Goal: Find contact information: Find contact information

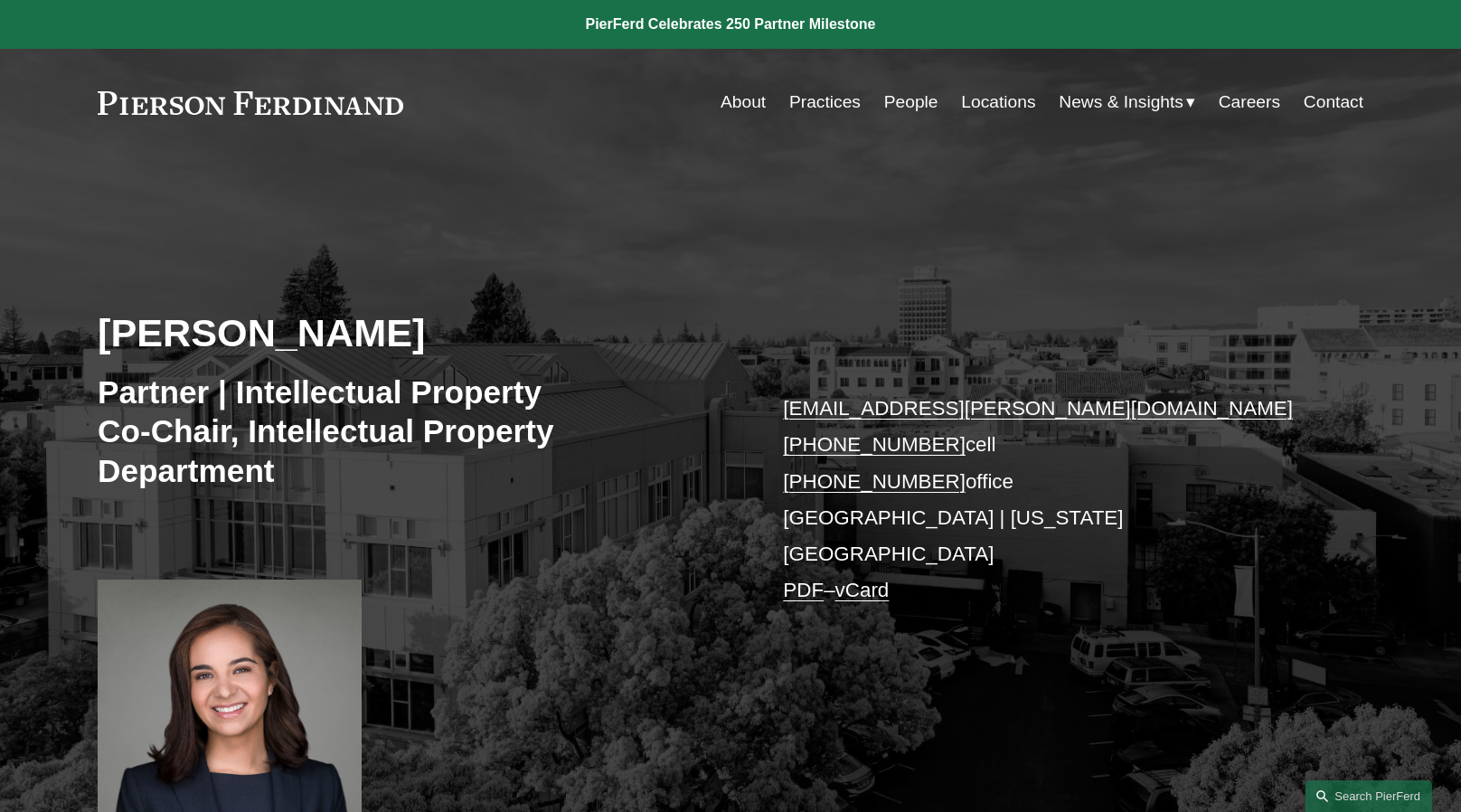
click at [911, 105] on link "People" at bounding box center [910, 101] width 54 height 34
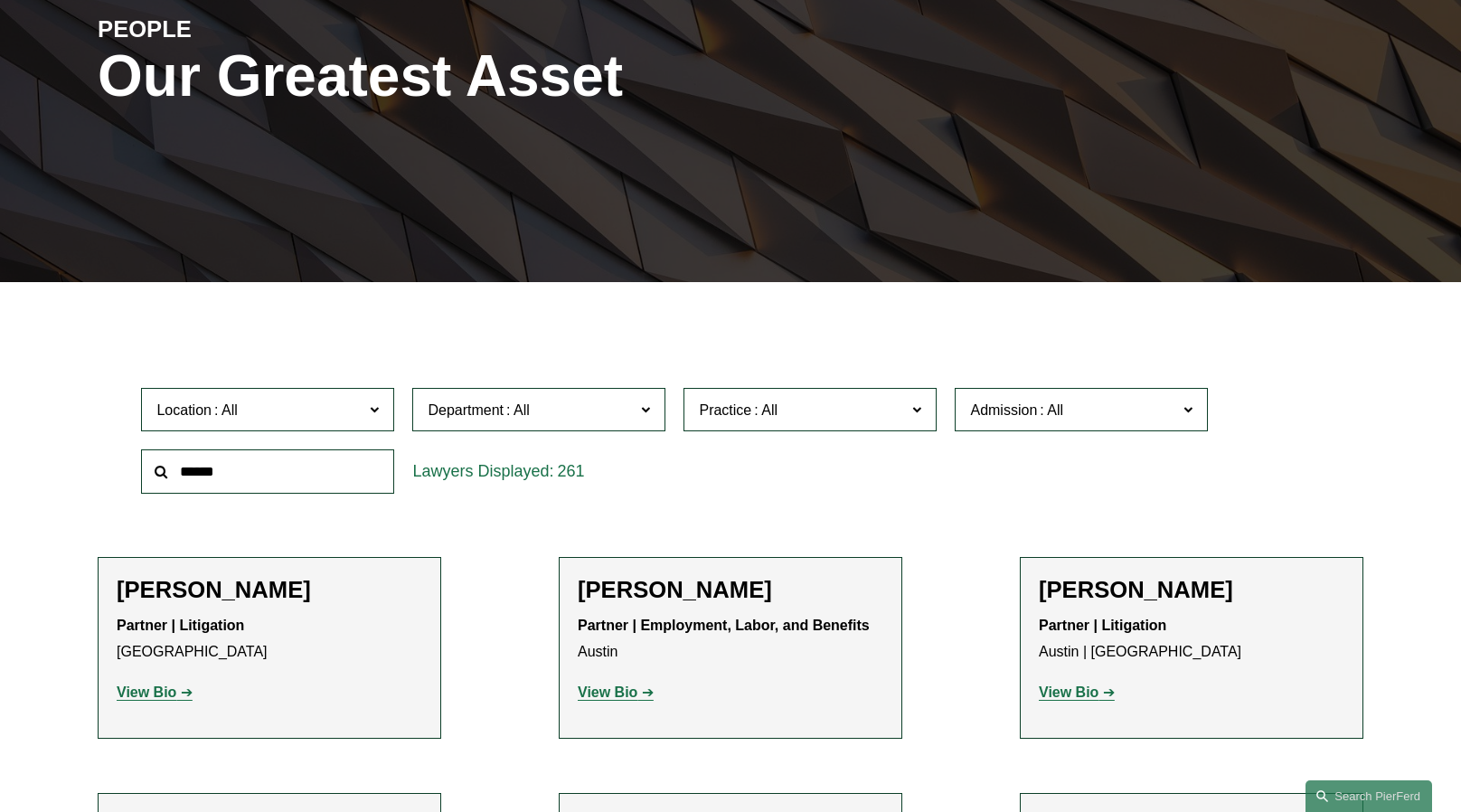
scroll to position [272, 0]
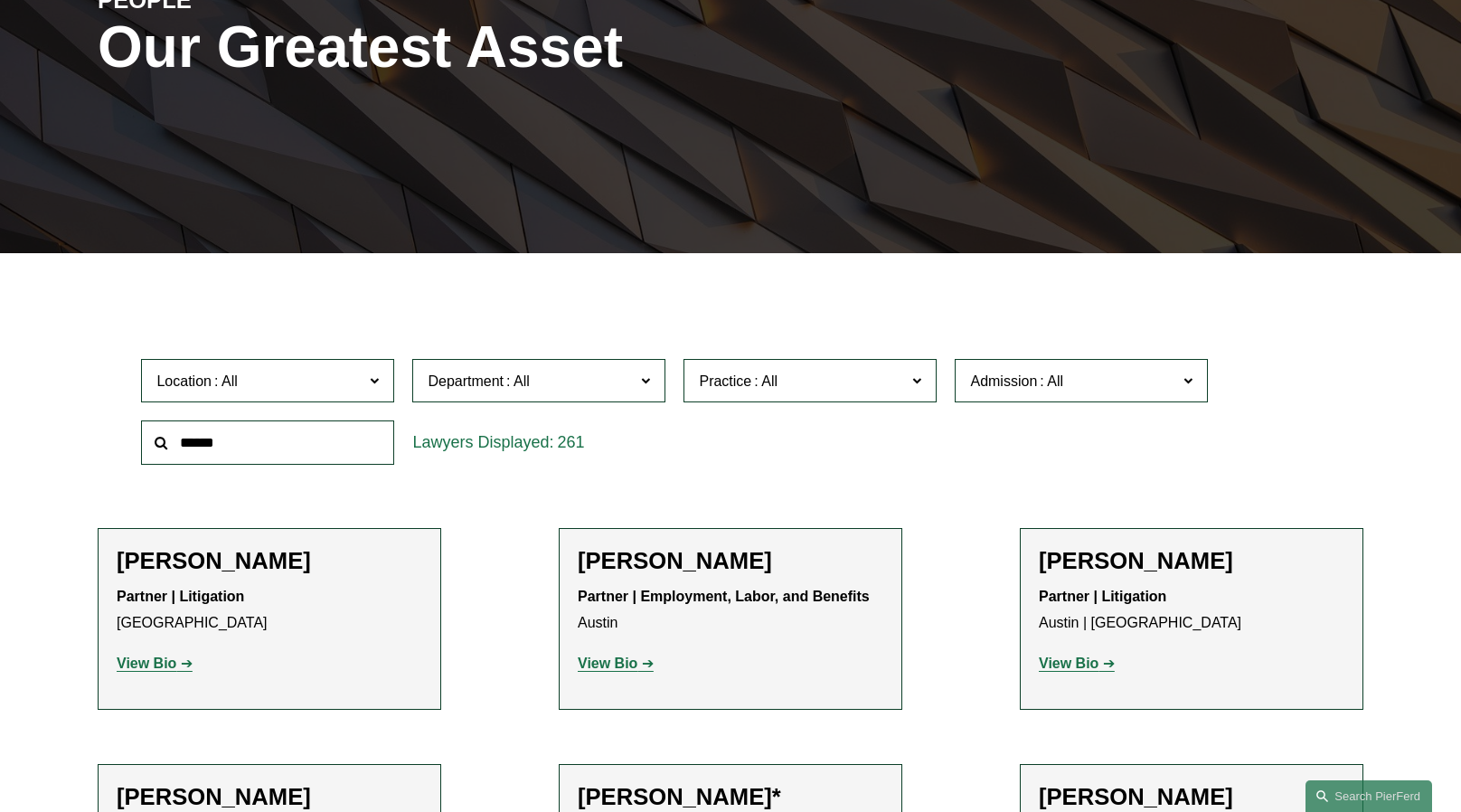
click at [334, 449] on input "text" at bounding box center [267, 443] width 253 height 44
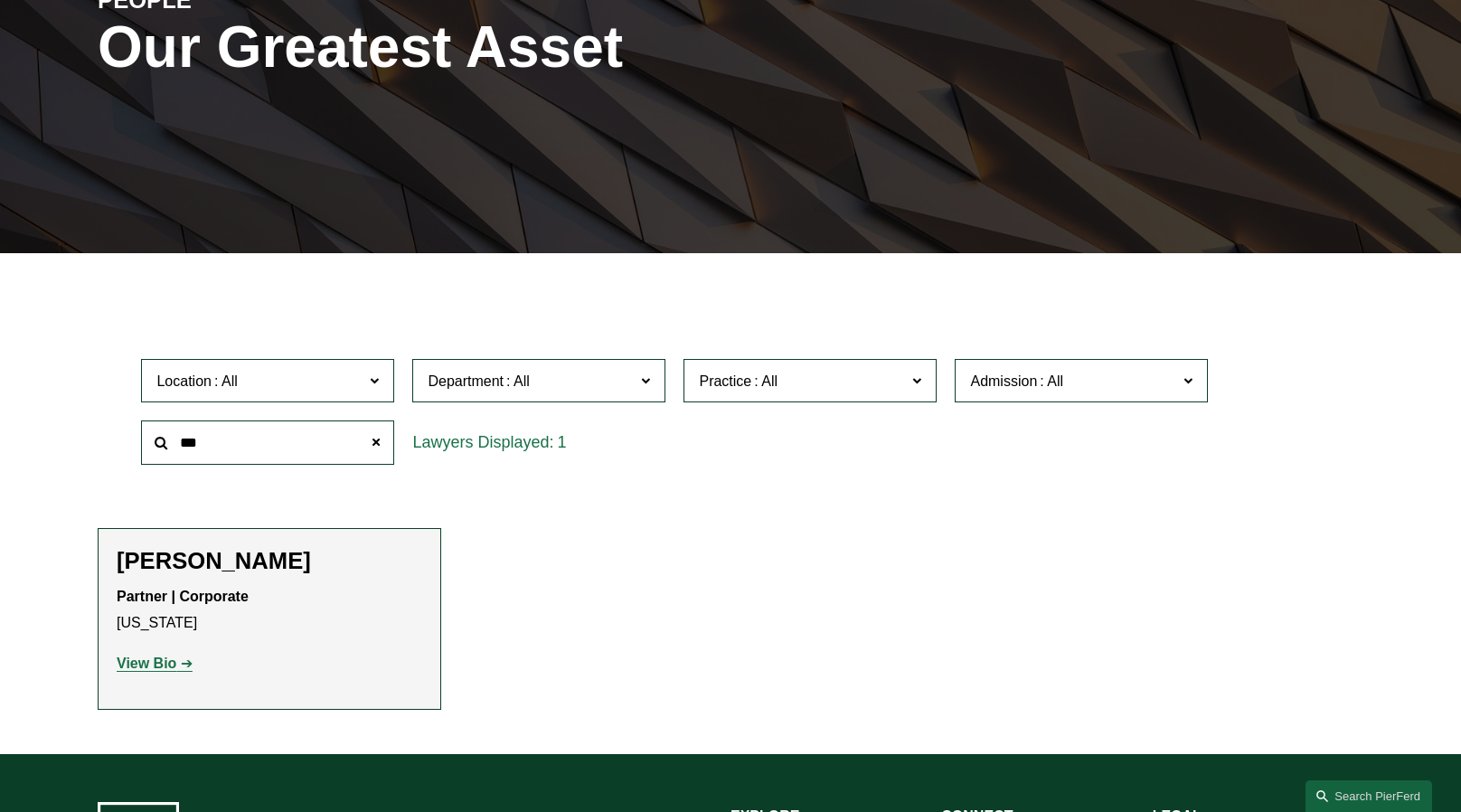
type input "***"
click at [187, 573] on h2 "[PERSON_NAME]" at bounding box center [270, 561] width 306 height 28
click at [136, 664] on strong "View Bio" at bounding box center [146, 663] width 60 height 16
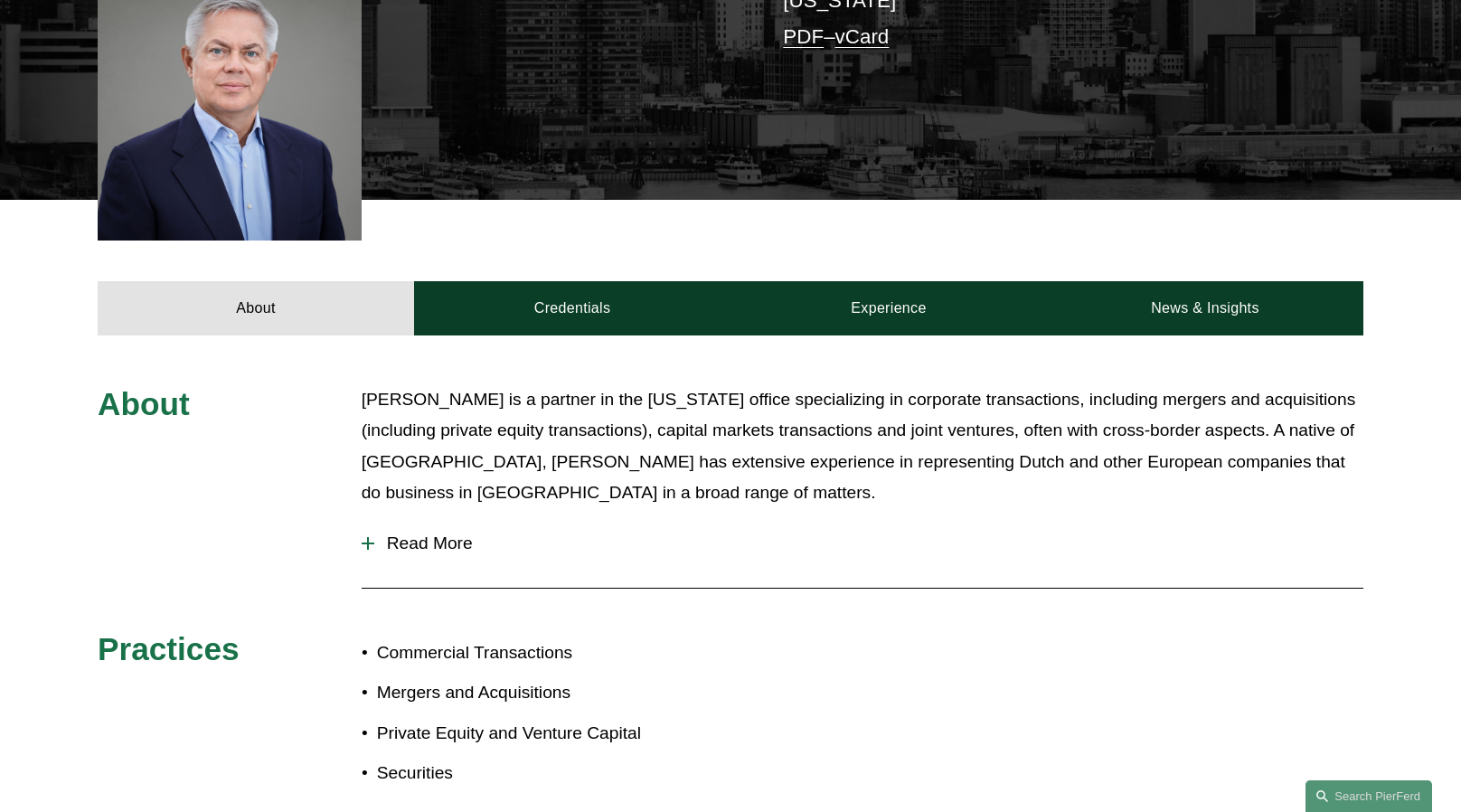
scroll to position [632, 0]
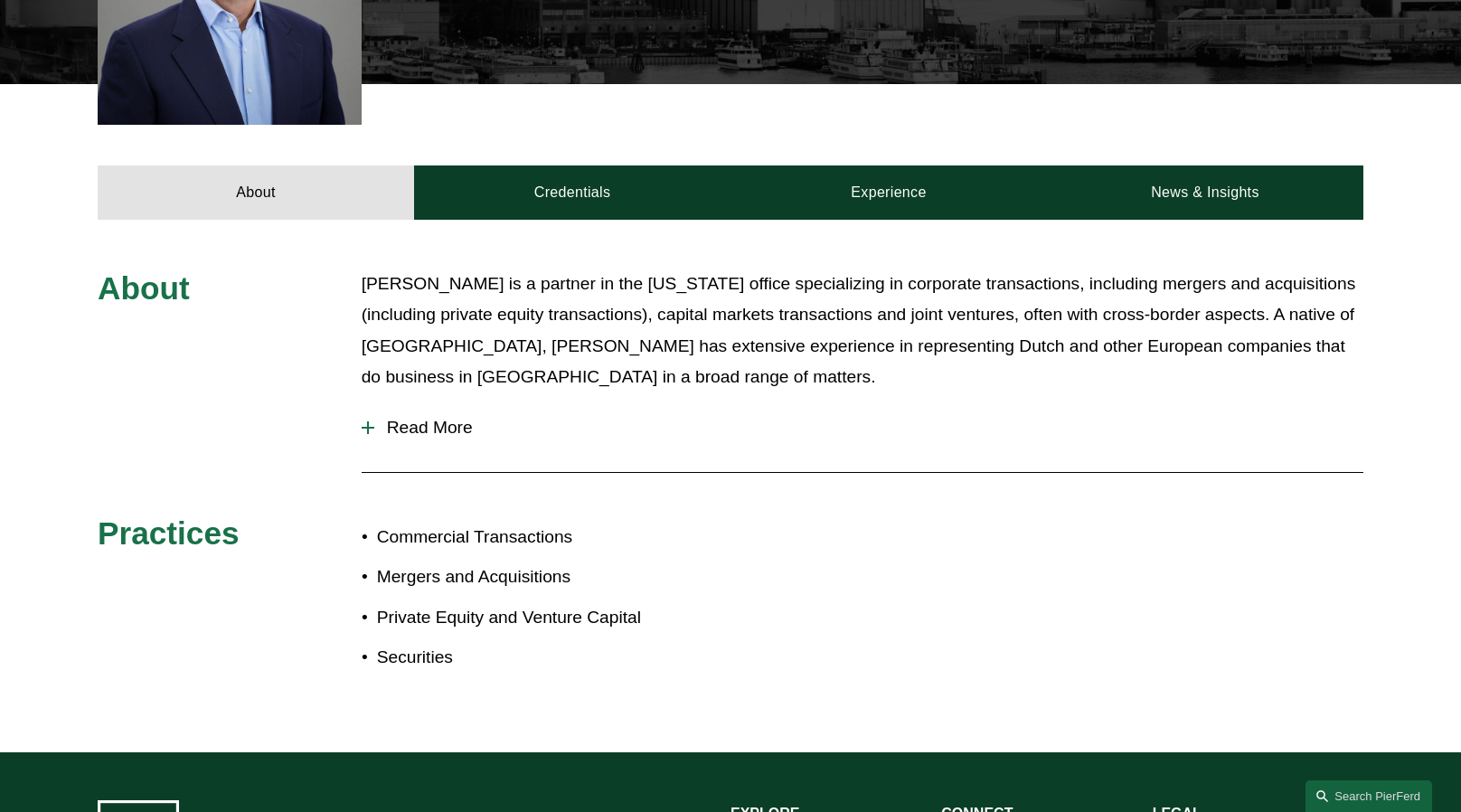
click at [423, 434] on span "Read More" at bounding box center [868, 428] width 989 height 20
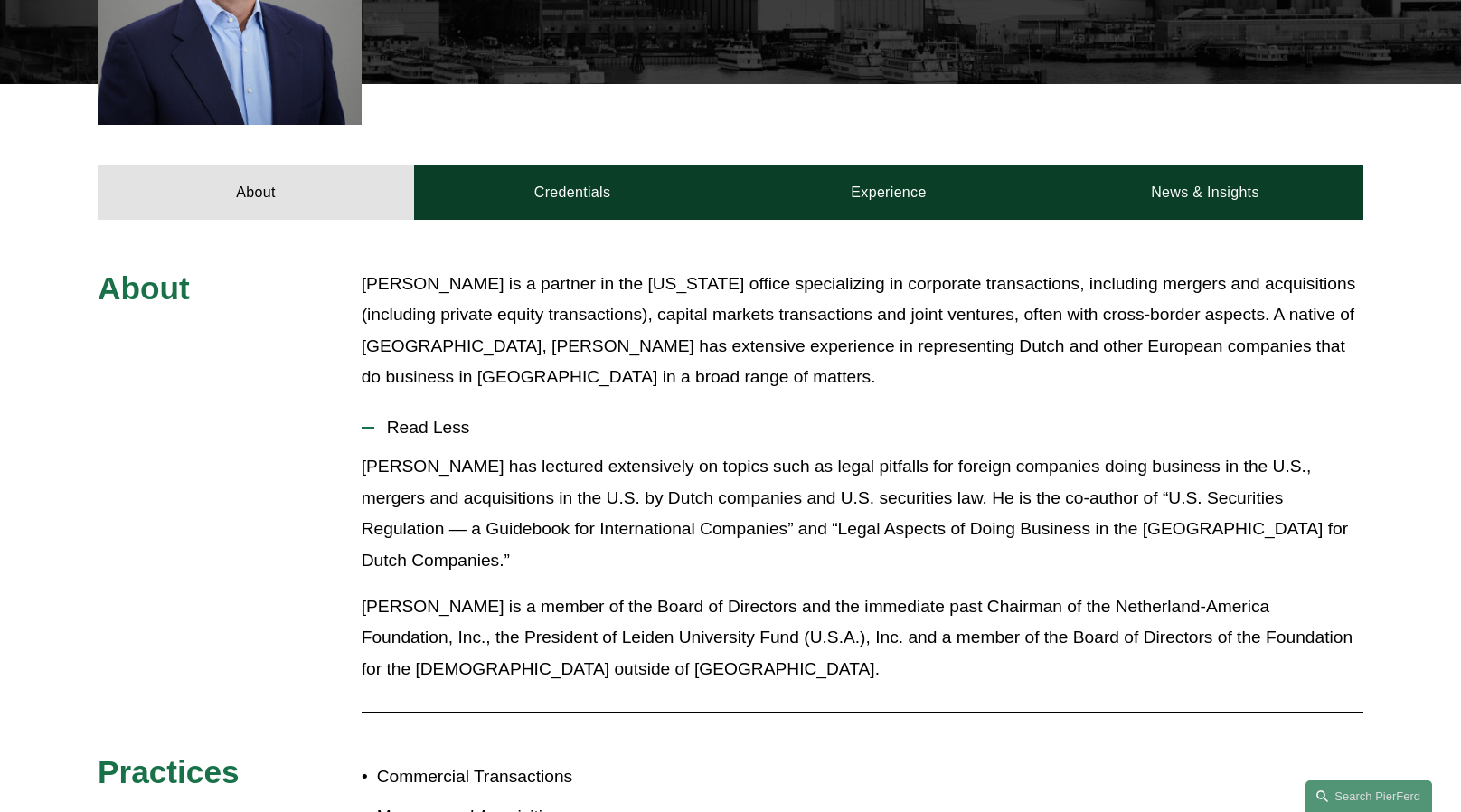
click at [525, 371] on p "[PERSON_NAME] is a partner in the [US_STATE] office specializing in corporate t…" at bounding box center [863, 331] width 1002 height 124
click at [667, 459] on p "[PERSON_NAME] has lectured extensively on topics such as legal pitfalls for for…" at bounding box center [863, 513] width 1002 height 124
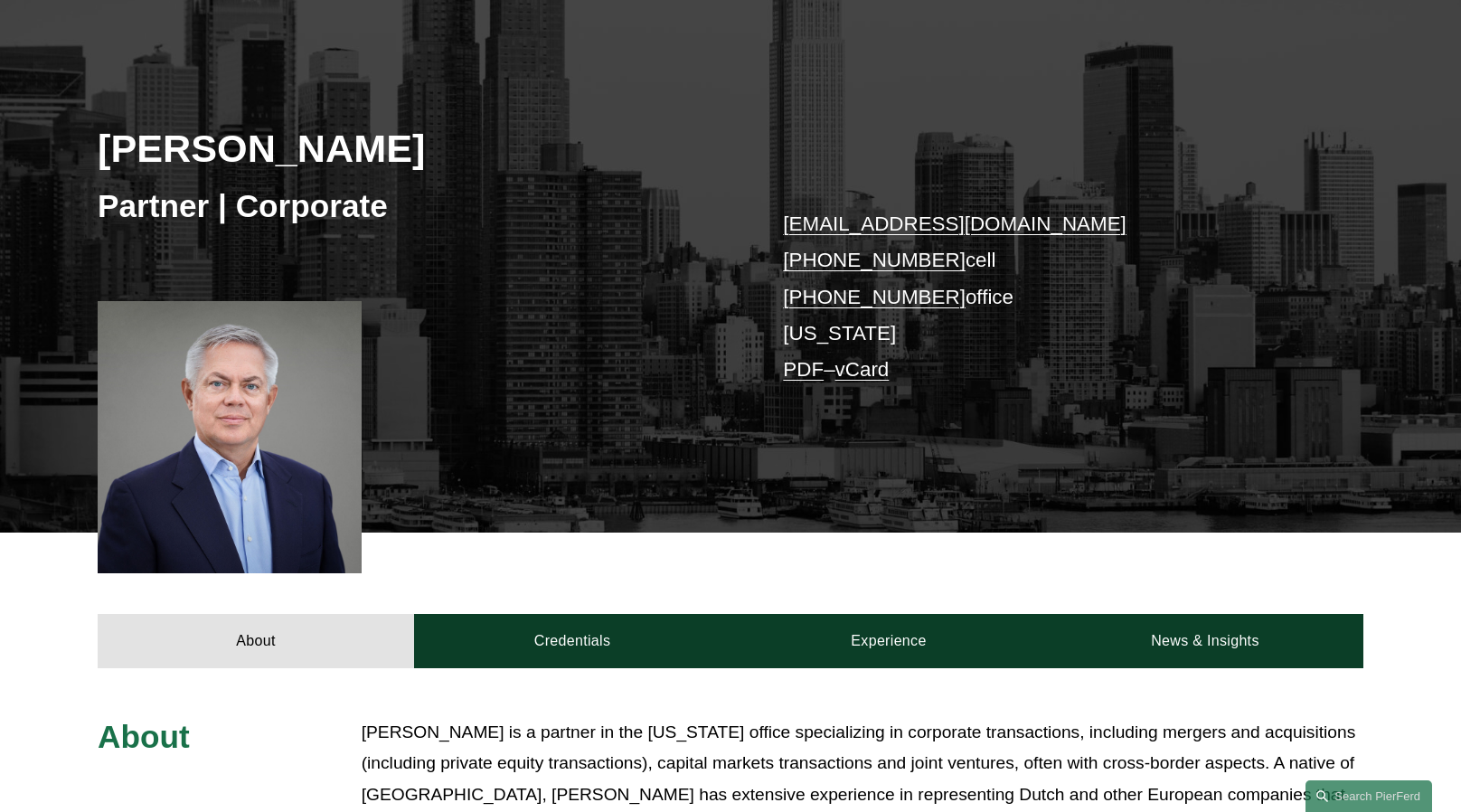
scroll to position [121, 0]
